Goal: Navigation & Orientation: Find specific page/section

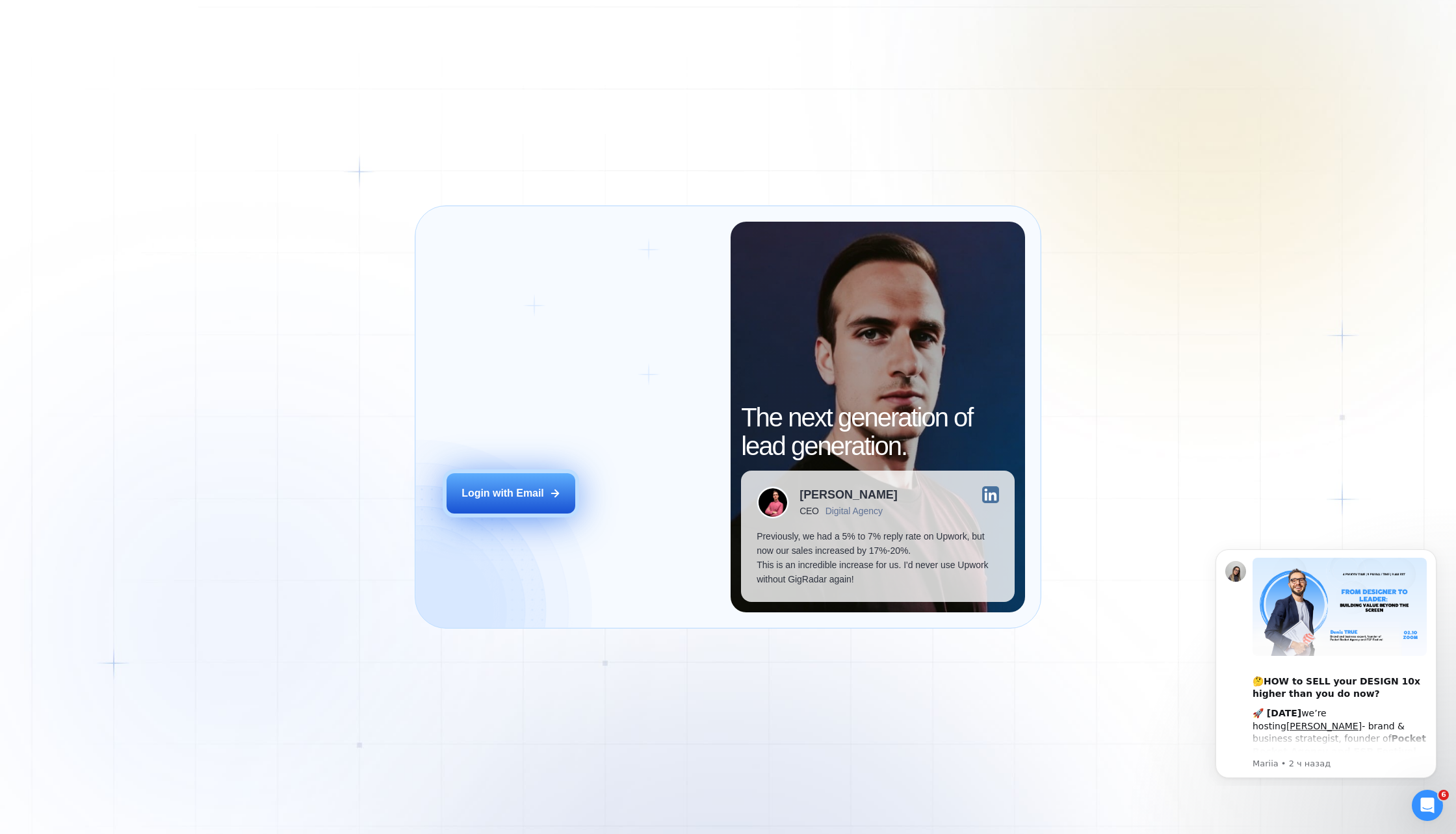
click at [492, 497] on div "Login with Email" at bounding box center [503, 493] width 82 height 14
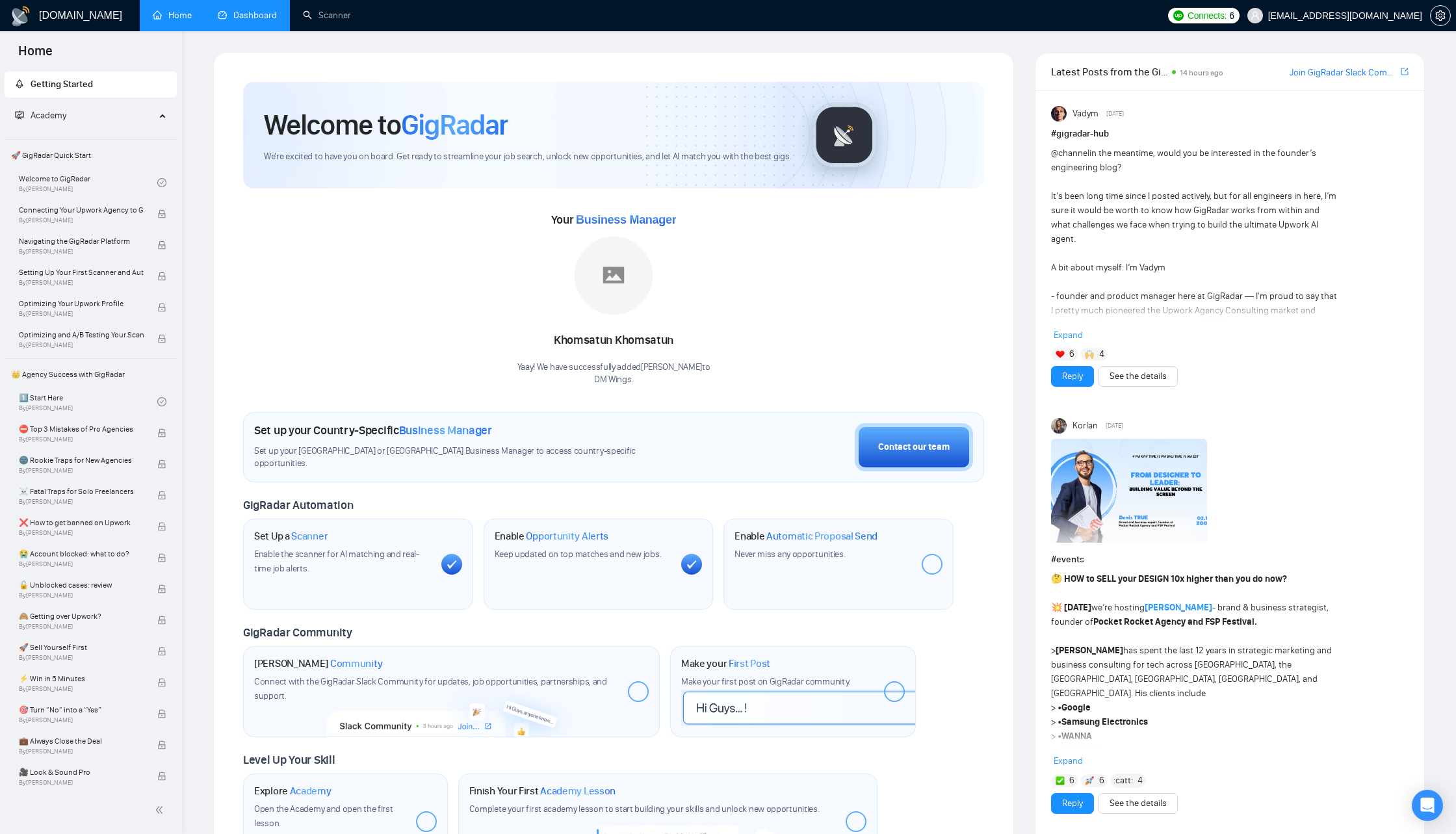
click at [258, 21] on link "Dashboard" at bounding box center [247, 15] width 59 height 11
